Goal: Entertainment & Leisure: Browse casually

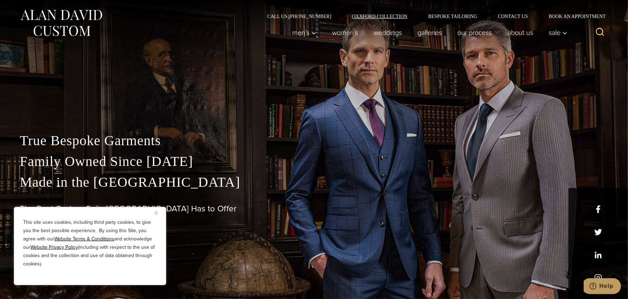
click at [381, 15] on link "Oxxford Collection" at bounding box center [380, 16] width 76 height 5
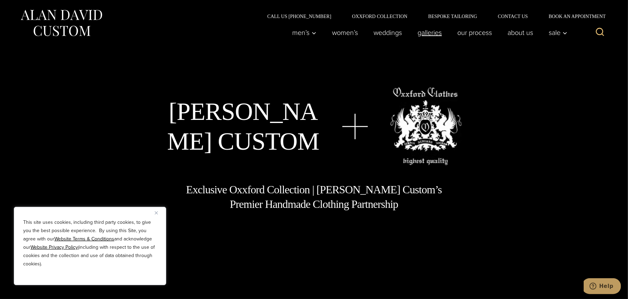
click at [430, 31] on link "Galleries" at bounding box center [430, 33] width 40 height 14
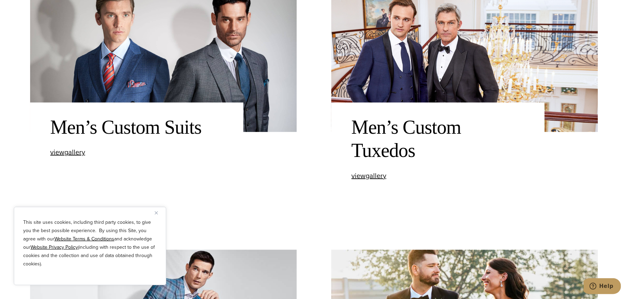
scroll to position [312, 0]
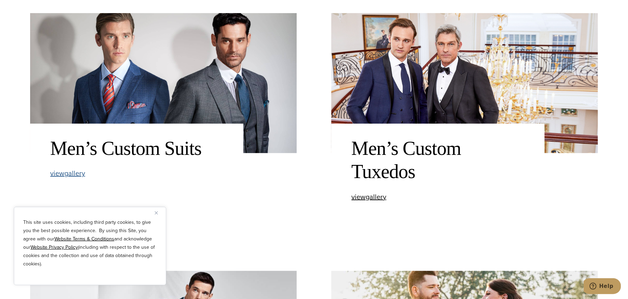
click at [81, 175] on span "view Men’s Custom Suits gallery" at bounding box center [67, 173] width 35 height 10
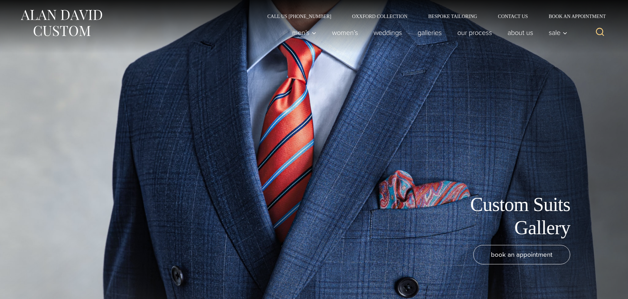
click at [155, 213] on div "Custom Suits Gallery" at bounding box center [314, 216] width 568 height 46
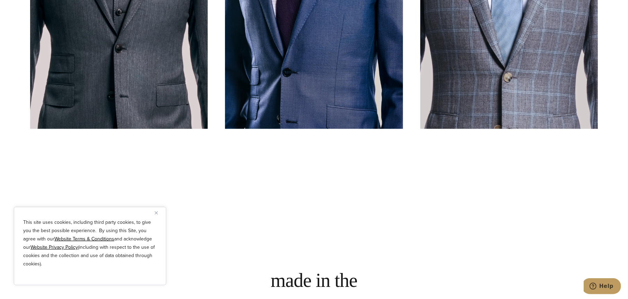
scroll to position [312, 0]
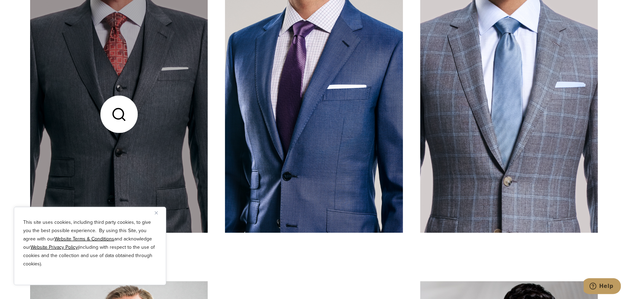
click at [148, 135] on link at bounding box center [119, 114] width 178 height 237
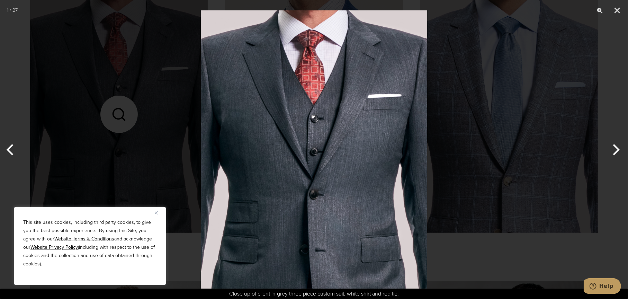
click at [349, 127] on img at bounding box center [314, 149] width 227 height 299
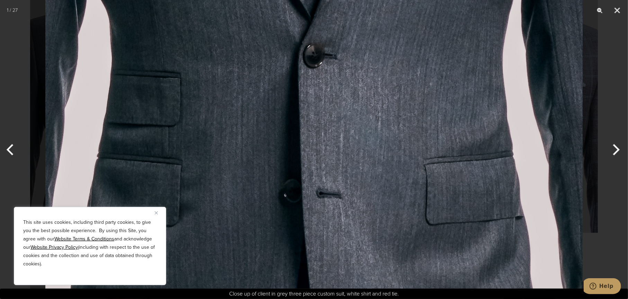
click at [619, 148] on button "Next" at bounding box center [615, 149] width 26 height 35
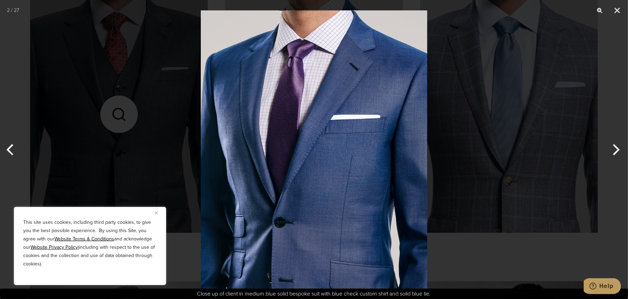
click at [619, 148] on button "Next" at bounding box center [615, 149] width 26 height 35
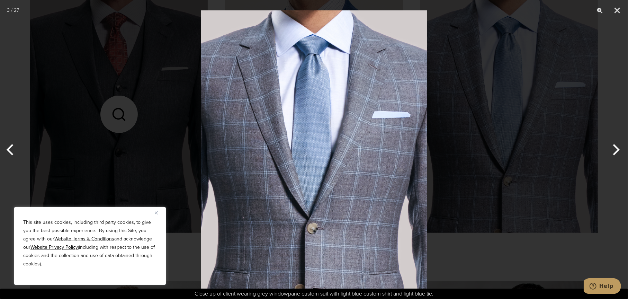
click at [619, 148] on button "Next" at bounding box center [615, 149] width 26 height 35
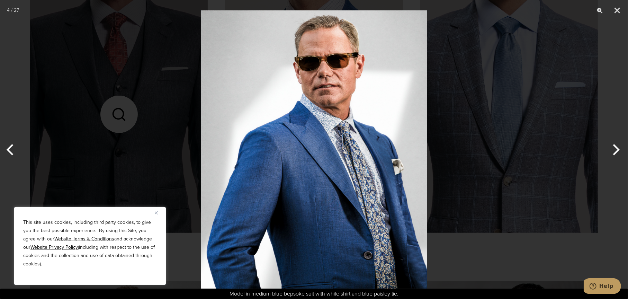
click at [619, 148] on button "Next" at bounding box center [615, 149] width 26 height 35
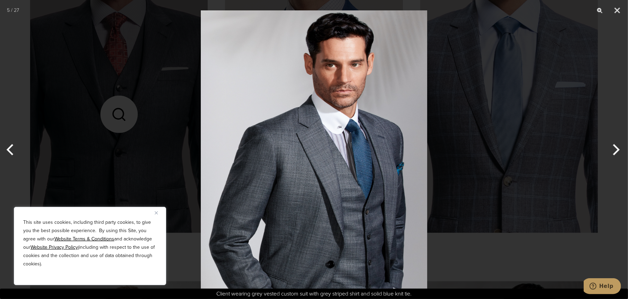
click at [619, 149] on button "Next" at bounding box center [615, 149] width 26 height 35
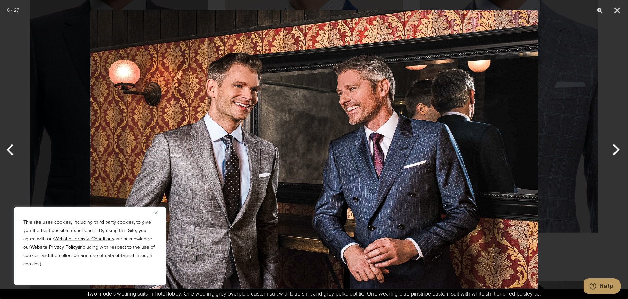
click at [619, 149] on button "Next" at bounding box center [615, 149] width 26 height 35
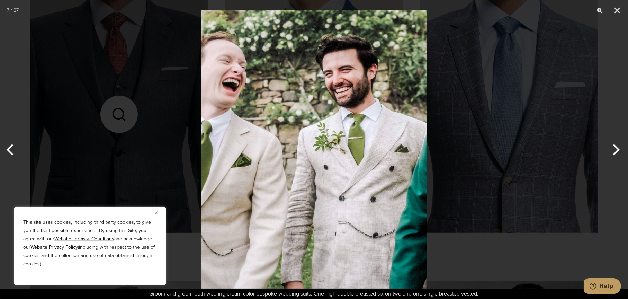
click at [619, 149] on button "Next" at bounding box center [615, 149] width 26 height 35
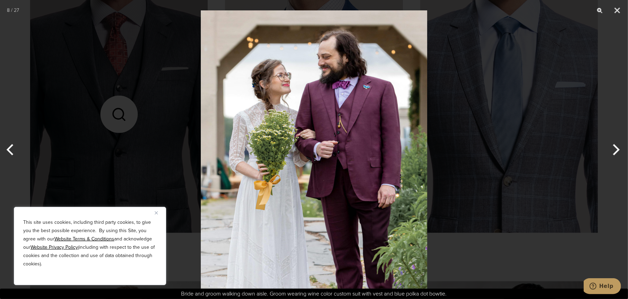
click at [619, 149] on button "Next" at bounding box center [615, 149] width 26 height 35
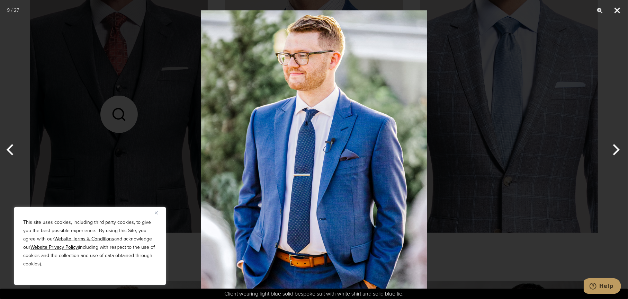
click at [620, 9] on button "Close" at bounding box center [617, 10] width 17 height 21
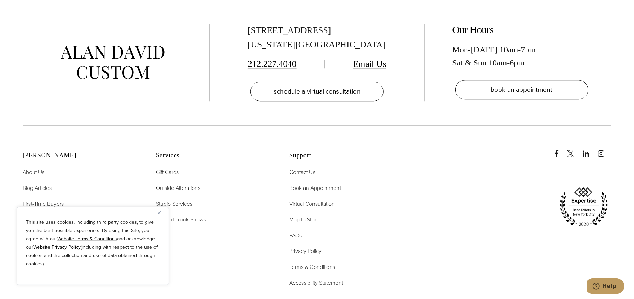
scroll to position [4021, 0]
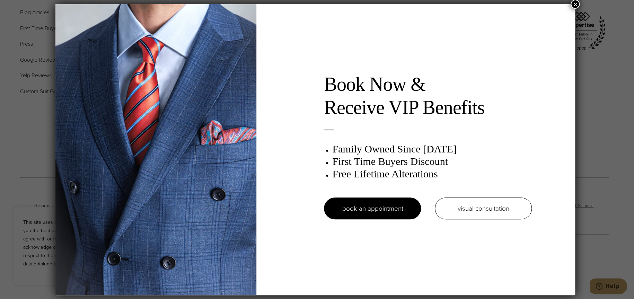
click at [574, 5] on button "×" at bounding box center [574, 4] width 9 height 9
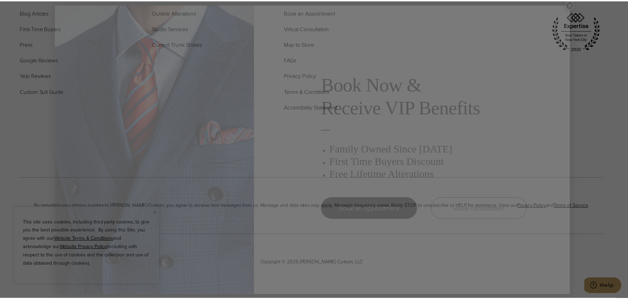
scroll to position [277, 0]
